Goal: Task Accomplishment & Management: Use online tool/utility

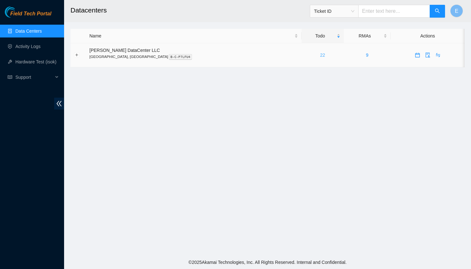
click at [320, 54] on link "22" at bounding box center [322, 55] width 5 height 5
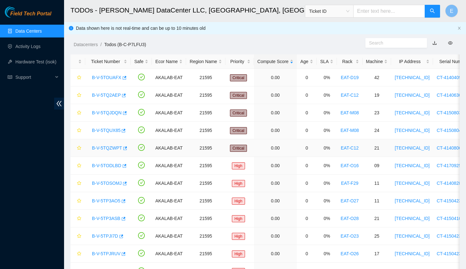
click at [112, 147] on link "B-V-5TQZWPT" at bounding box center [107, 148] width 30 height 5
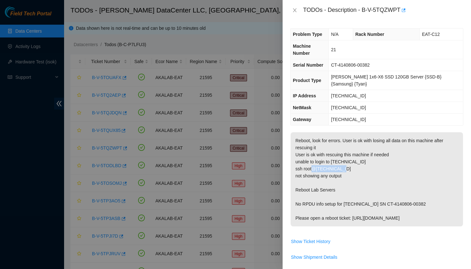
drag, startPoint x: 347, startPoint y: 169, endPoint x: 316, endPoint y: 167, distance: 30.8
click at [316, 167] on p "Reboot, look for errors. User is ok with losing all data on this machine after …" at bounding box center [377, 179] width 172 height 94
copy p "[TECHNICAL_ID]"
click at [297, 9] on button "Close" at bounding box center [294, 10] width 9 height 6
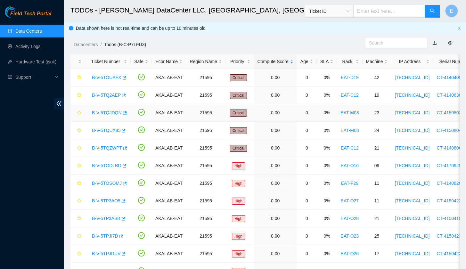
click at [105, 111] on link "B-V-5TQJDQN" at bounding box center [107, 112] width 30 height 5
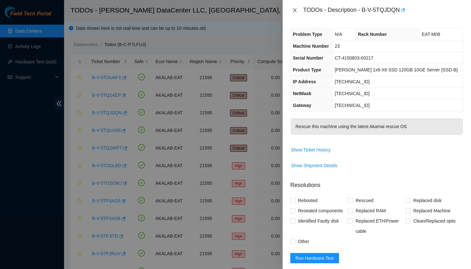
click at [293, 10] on icon "close" at bounding box center [294, 10] width 5 height 5
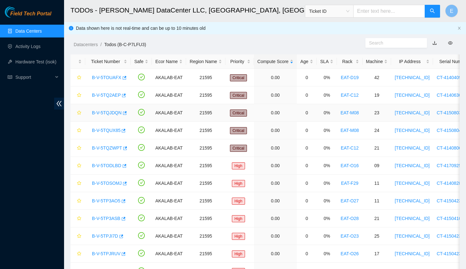
click at [109, 112] on link "B-V-5TQJDQN" at bounding box center [107, 112] width 30 height 5
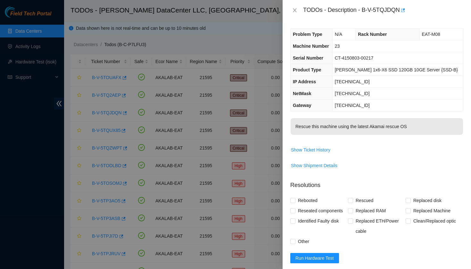
click at [289, 13] on div "TODOs - Description - B-V-5TQJDQN" at bounding box center [377, 10] width 188 height 21
click at [291, 12] on button "Close" at bounding box center [294, 10] width 9 height 6
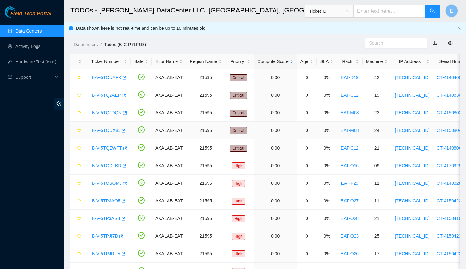
click at [108, 128] on link "B-V-5TQUX85" at bounding box center [106, 130] width 29 height 5
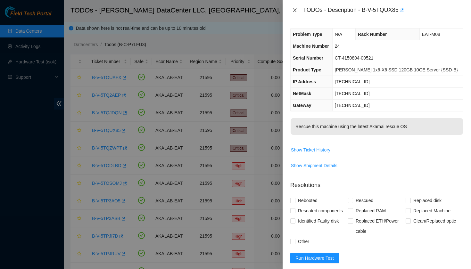
click at [294, 10] on icon "close" at bounding box center [294, 10] width 5 height 5
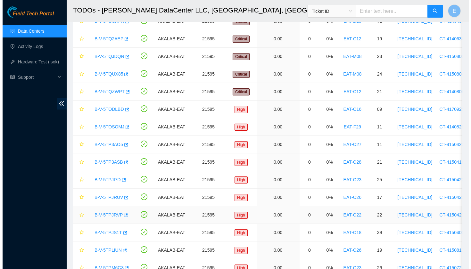
scroll to position [56, 0]
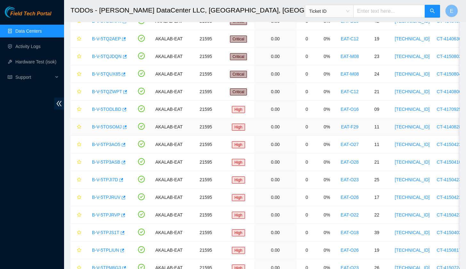
click at [113, 126] on link "B-V-5TOSOMJ" at bounding box center [107, 126] width 30 height 5
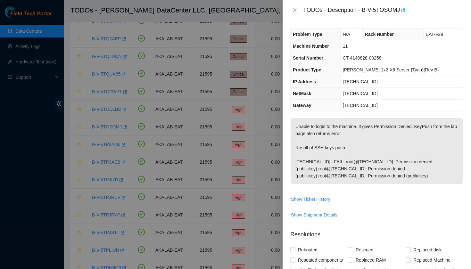
click at [389, 82] on td "[TECHNICAL_ID]" at bounding box center [401, 82] width 123 height 12
drag, startPoint x: 388, startPoint y: 82, endPoint x: 353, endPoint y: 80, distance: 35.6
click at [353, 80] on td "[TECHNICAL_ID]" at bounding box center [401, 82] width 123 height 12
copy span "[TECHNICAL_ID]"
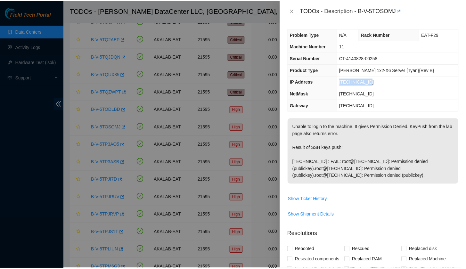
scroll to position [0, 0]
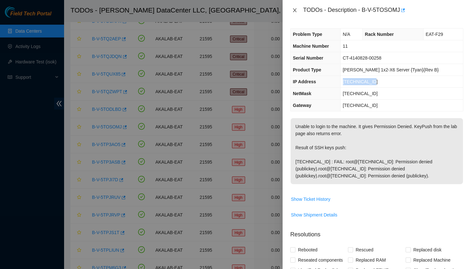
click at [295, 7] on button "Close" at bounding box center [294, 10] width 9 height 6
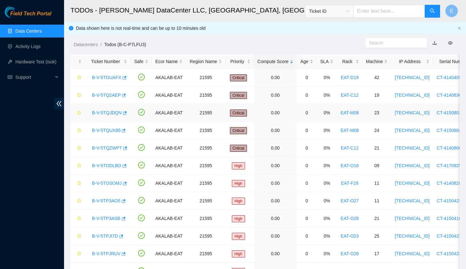
click at [112, 112] on link "B-V-5TQJDQN" at bounding box center [107, 112] width 30 height 5
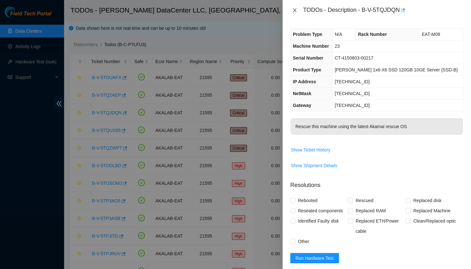
click at [292, 9] on icon "close" at bounding box center [294, 10] width 5 height 5
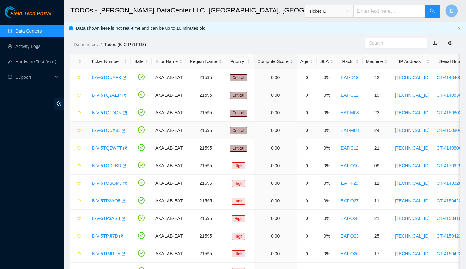
click at [111, 129] on link "B-V-5TQUX85" at bounding box center [106, 130] width 29 height 5
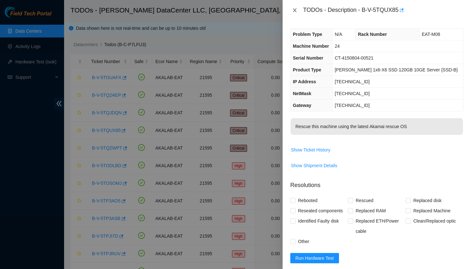
click at [296, 12] on icon "close" at bounding box center [294, 10] width 5 height 5
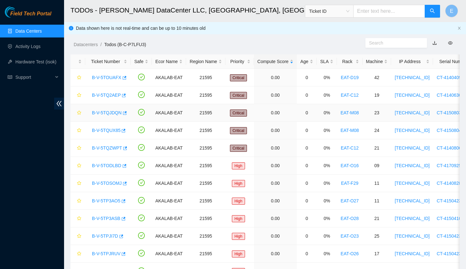
click at [104, 115] on link "B-V-5TQJDQN" at bounding box center [107, 112] width 30 height 5
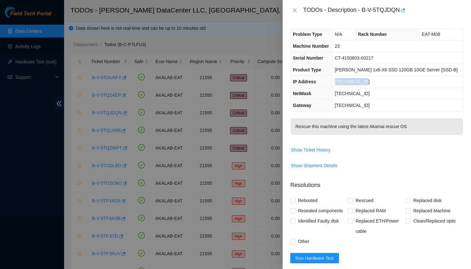
drag, startPoint x: 374, startPoint y: 83, endPoint x: 342, endPoint y: 83, distance: 32.1
click at [342, 83] on td "[TECHNICAL_ID]" at bounding box center [397, 82] width 131 height 12
copy span "[TECHNICAL_ID]"
click at [296, 13] on icon "close" at bounding box center [294, 10] width 5 height 5
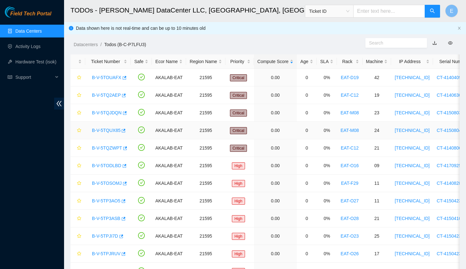
click at [104, 129] on link "B-V-5TQUX85" at bounding box center [106, 130] width 29 height 5
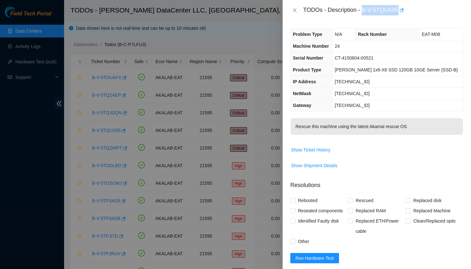
drag, startPoint x: 363, startPoint y: 11, endPoint x: 401, endPoint y: 11, distance: 38.5
click at [401, 11] on div "TODOs - Description - B-V-5TQUX85" at bounding box center [383, 10] width 160 height 10
copy div "B-V-5TQUX85"
click at [295, 8] on icon "close" at bounding box center [294, 10] width 5 height 5
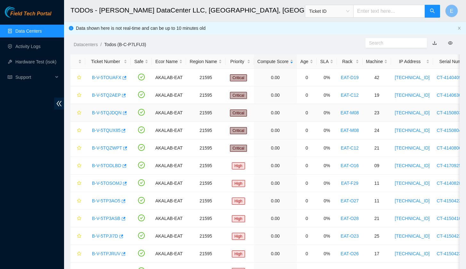
click at [105, 113] on link "B-V-5TQJDQN" at bounding box center [107, 112] width 30 height 5
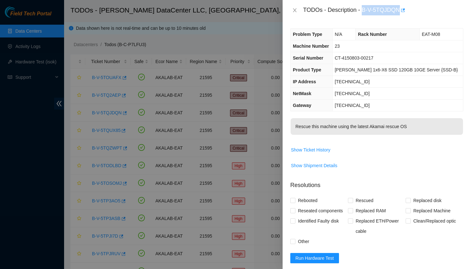
drag, startPoint x: 365, startPoint y: 10, endPoint x: 402, endPoint y: 9, distance: 37.2
click at [402, 9] on div "TODOs - Description - B-V-5TQJDQN" at bounding box center [383, 10] width 160 height 10
copy div "B-V-5TQJDQN"
click at [294, 14] on div "TODOs - Description - B-V-5TQJDQN" at bounding box center [376, 10] width 173 height 10
click at [295, 12] on icon "close" at bounding box center [294, 10] width 5 height 5
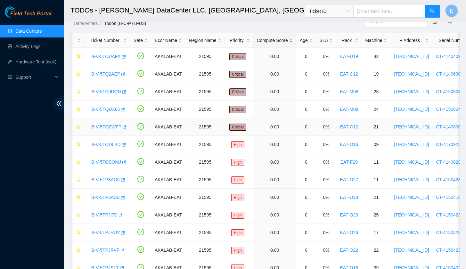
scroll to position [21, 0]
click at [116, 163] on link "B-V-5TOSOMJ" at bounding box center [106, 162] width 30 height 5
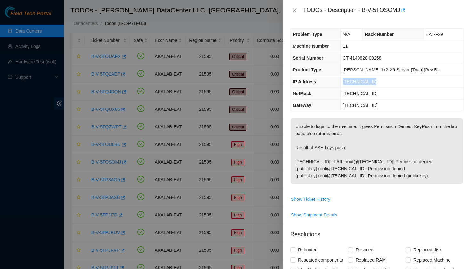
drag, startPoint x: 388, startPoint y: 82, endPoint x: 352, endPoint y: 82, distance: 35.6
click at [352, 82] on td "[TECHNICAL_ID]" at bounding box center [401, 82] width 123 height 12
copy span "[TECHNICAL_ID]"
drag, startPoint x: 364, startPoint y: 11, endPoint x: 402, endPoint y: 10, distance: 38.1
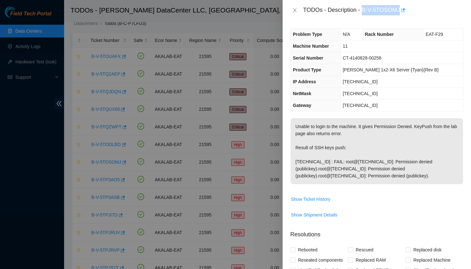
click at [402, 10] on div "TODOs - Description - B-V-5TOSOMJ" at bounding box center [383, 10] width 160 height 10
copy div "B-V-5TOSOMJ"
click at [295, 10] on icon "close" at bounding box center [295, 10] width 4 height 4
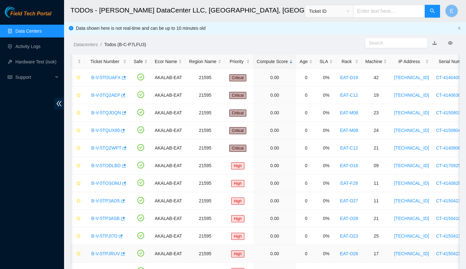
scroll to position [0, 0]
